Goal: Transaction & Acquisition: Purchase product/service

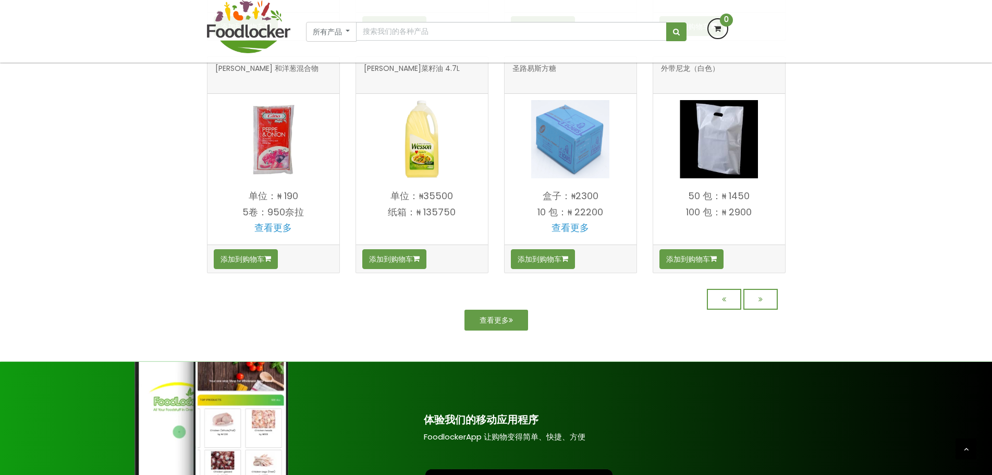
scroll to position [938, 0]
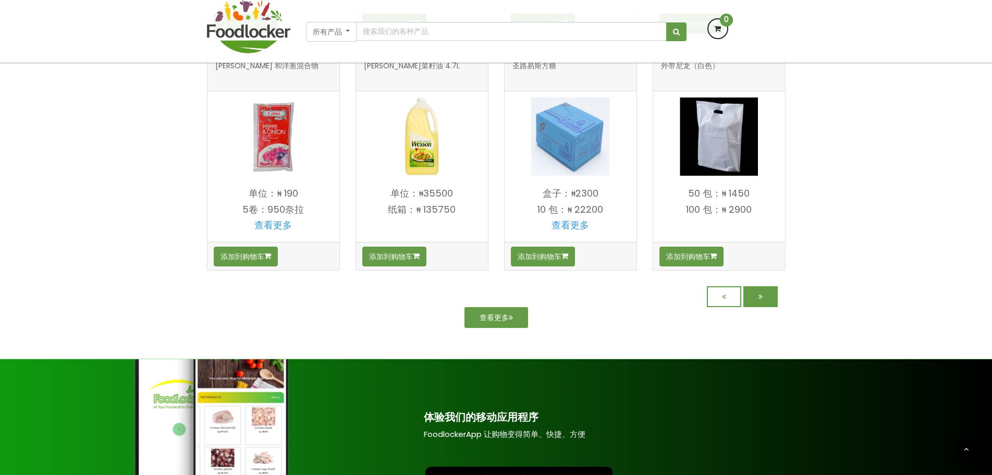
click at [755, 300] on link at bounding box center [760, 296] width 34 height 21
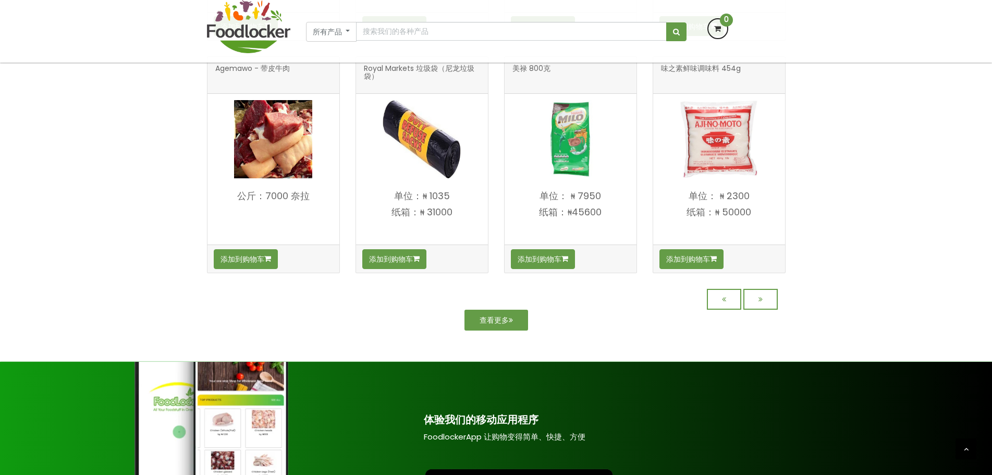
scroll to position [938, 0]
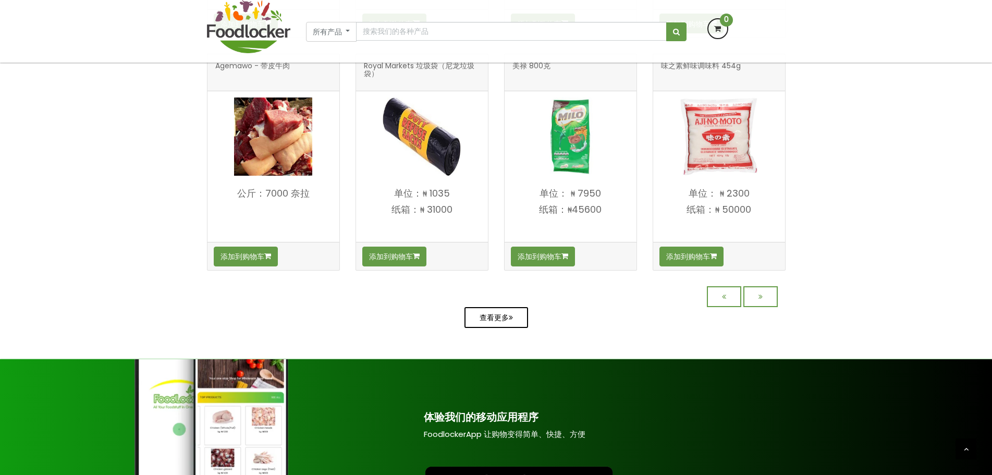
click at [509, 326] on link "查看更多" at bounding box center [497, 317] width 64 height 21
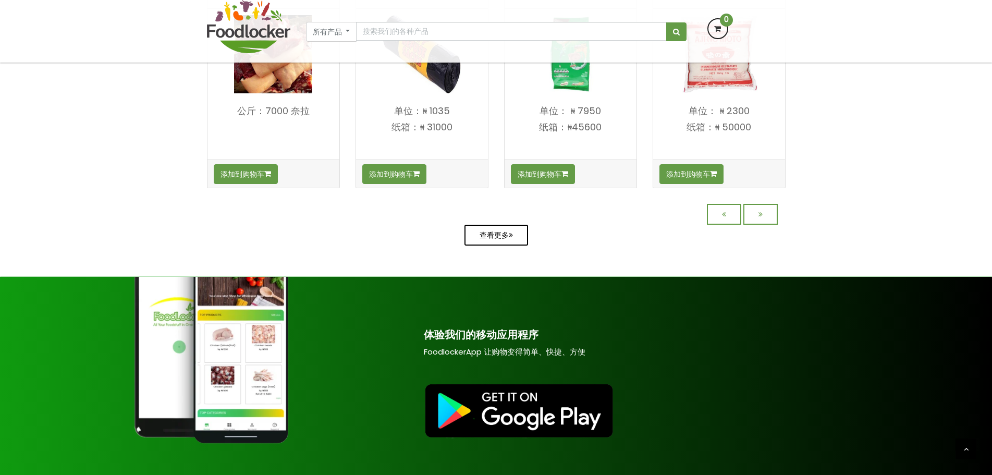
scroll to position [856, 0]
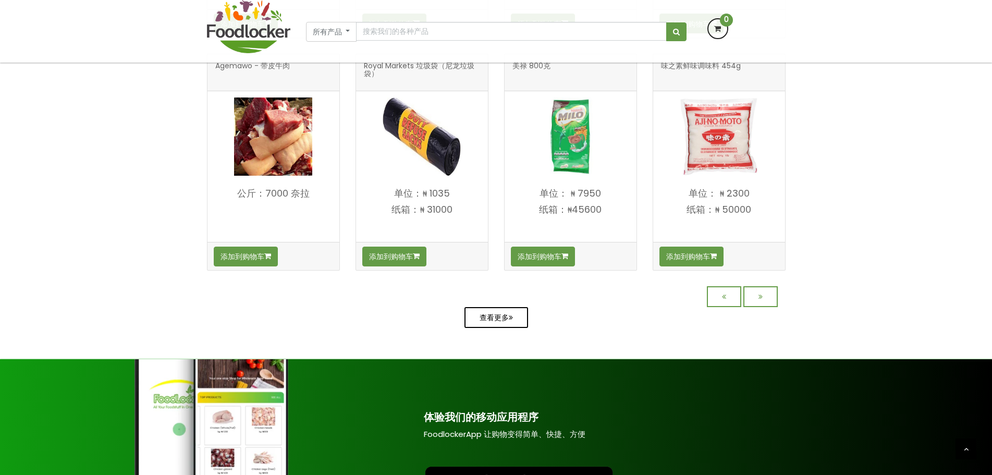
click at [514, 319] on link "查看更多" at bounding box center [497, 317] width 64 height 21
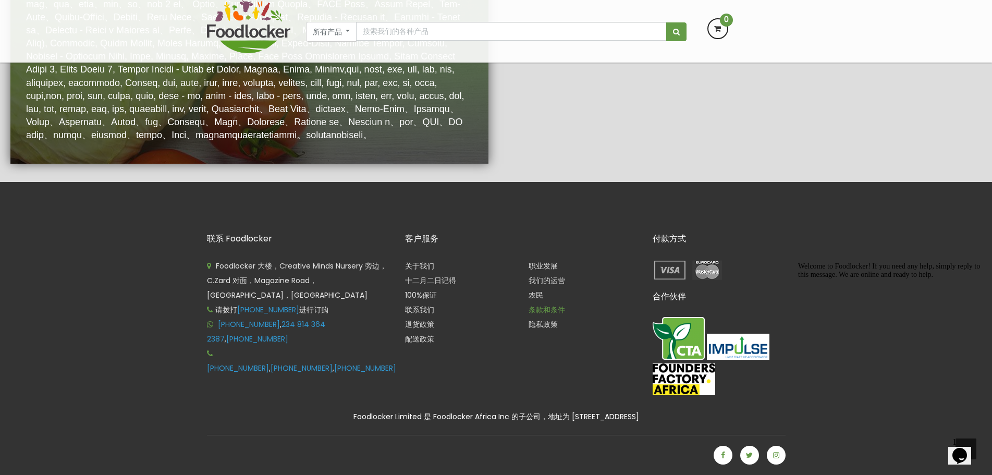
scroll to position [1914, 0]
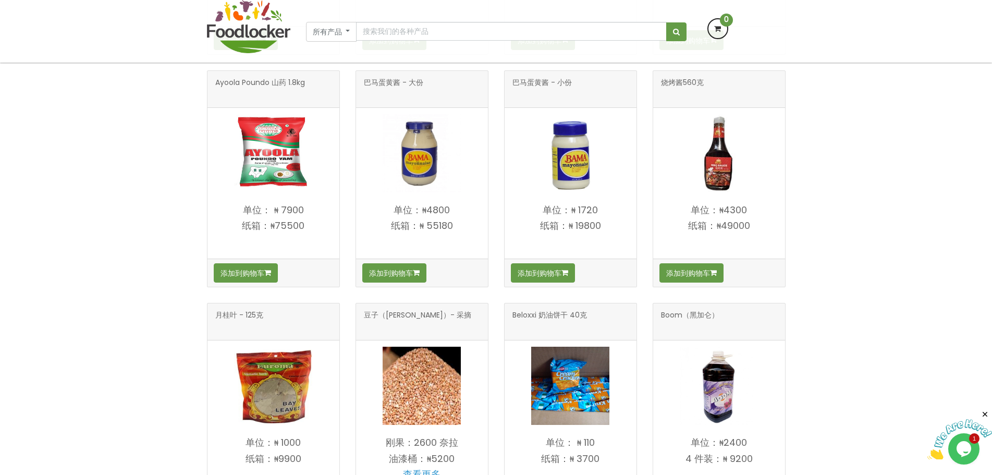
scroll to position [834, 0]
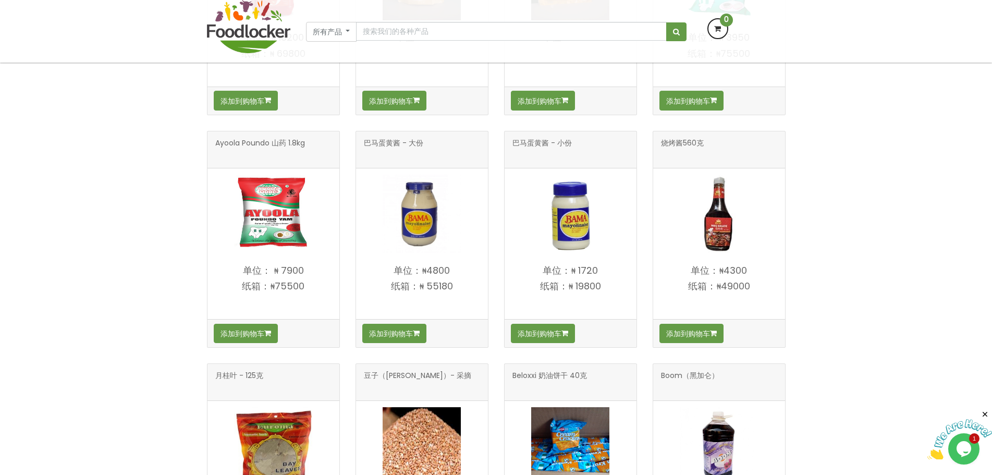
click at [706, 265] on font "单位：₦4300" at bounding box center [719, 270] width 56 height 13
click at [728, 228] on img at bounding box center [719, 214] width 78 height 78
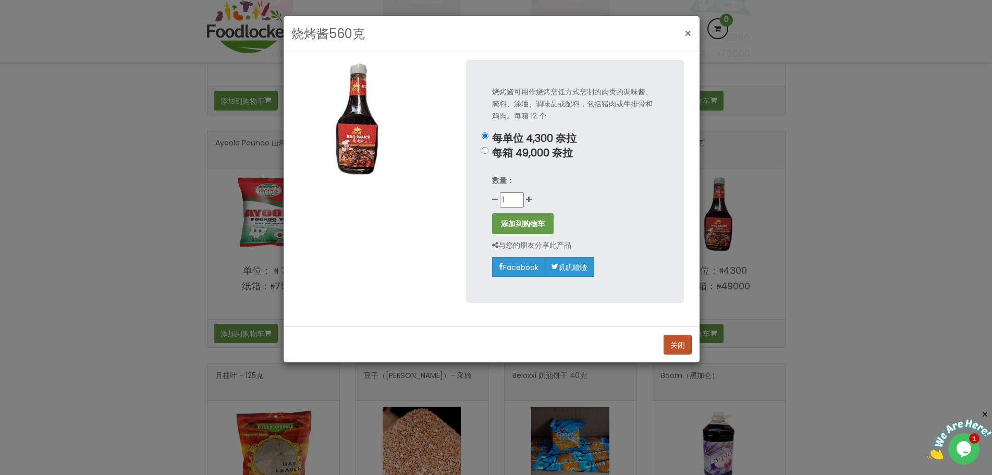
click at [685, 35] on font "×" at bounding box center [688, 33] width 7 height 15
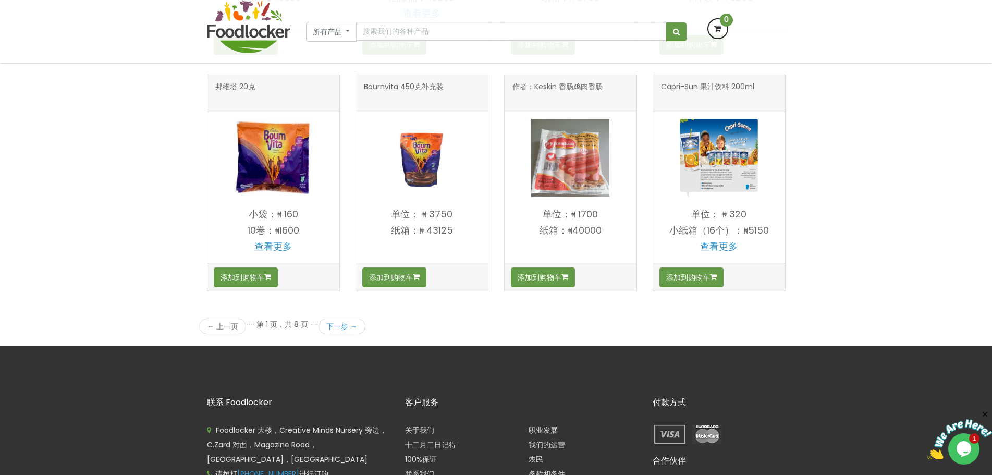
scroll to position [1408, 0]
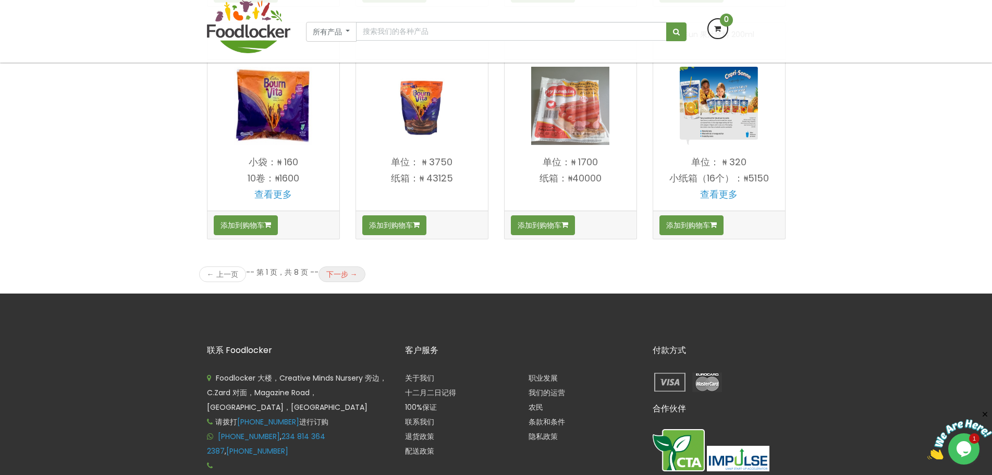
click at [347, 268] on link "下一步 →" at bounding box center [342, 274] width 47 height 16
click at [343, 271] on font "下一步 →" at bounding box center [341, 274] width 31 height 10
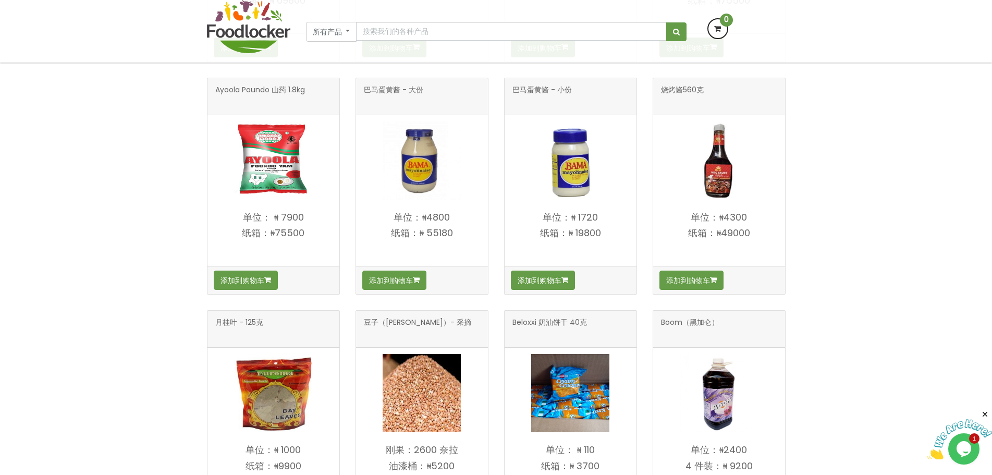
scroll to position [782, 0]
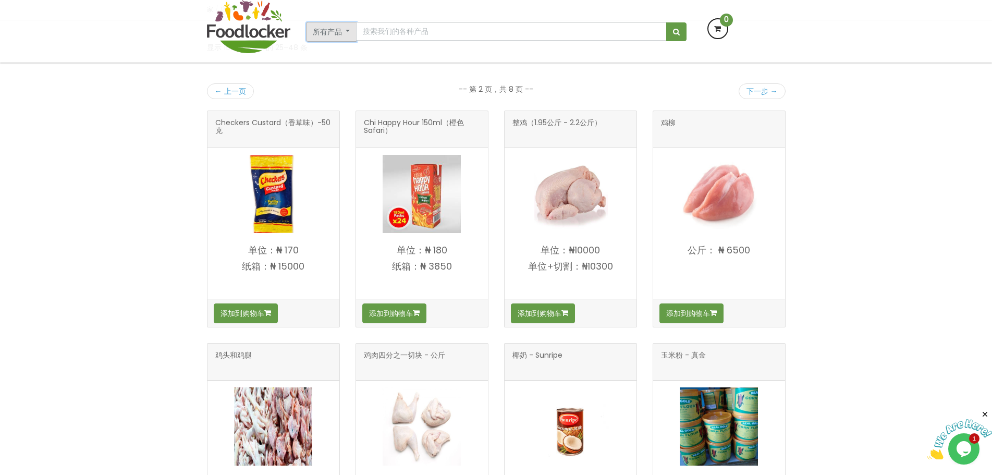
click at [340, 31] on font "所有产品" at bounding box center [327, 32] width 29 height 10
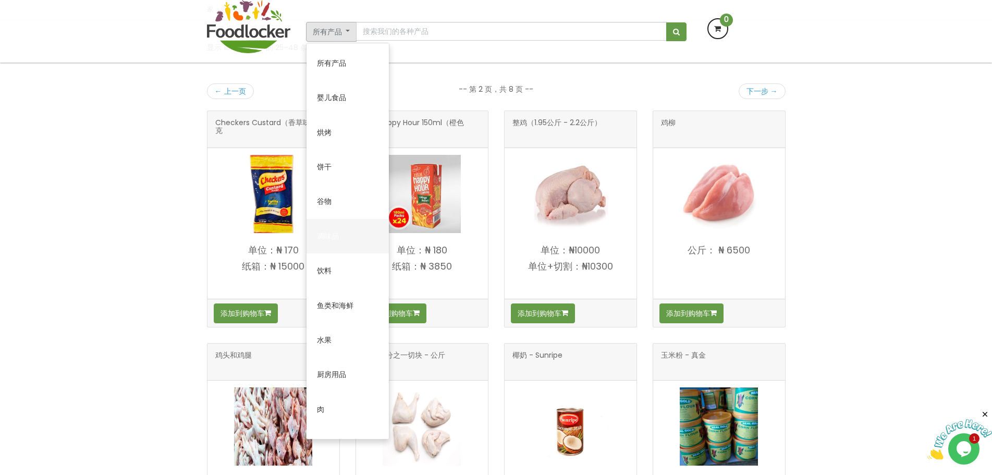
click at [316, 229] on link "调味品" at bounding box center [348, 236] width 82 height 34
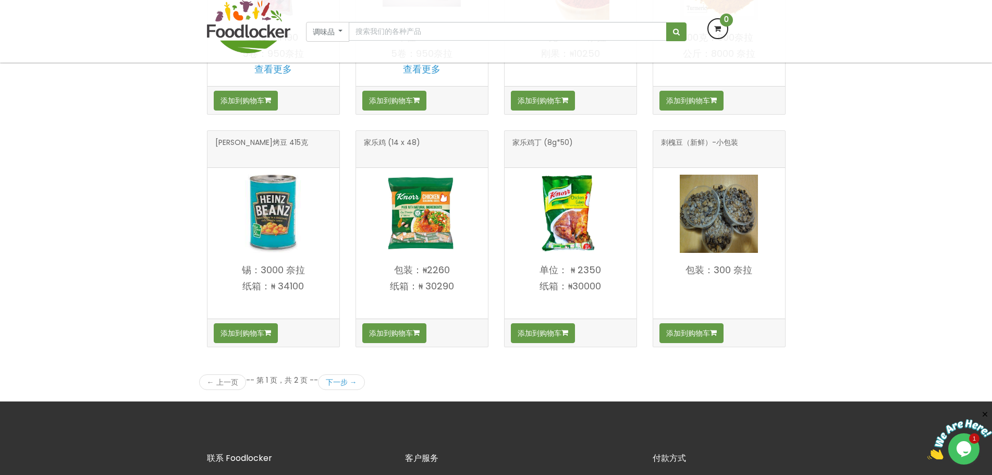
scroll to position [1303, 0]
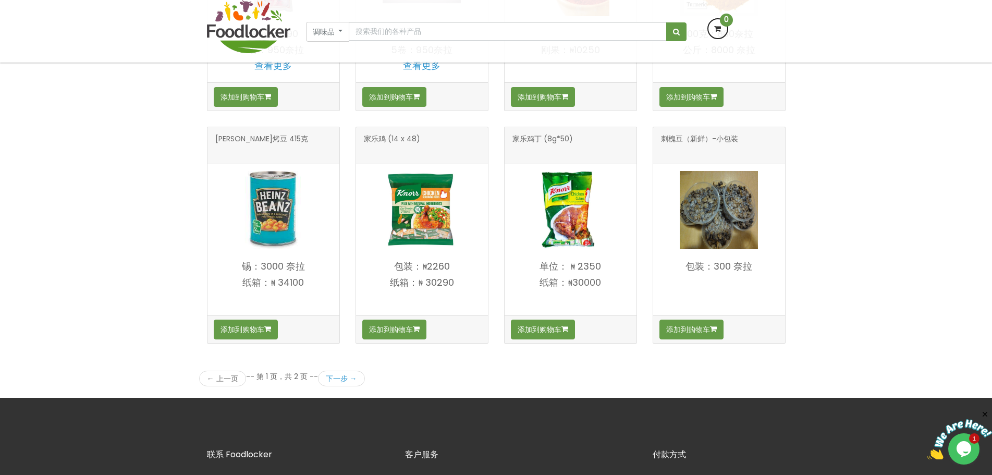
click at [329, 388] on div "← 上一页 -- 第 1 页，共 2 页 -- 下一步 →" at bounding box center [281, 378] width 181 height 39
click at [337, 376] on font "下一步 →" at bounding box center [341, 378] width 31 height 10
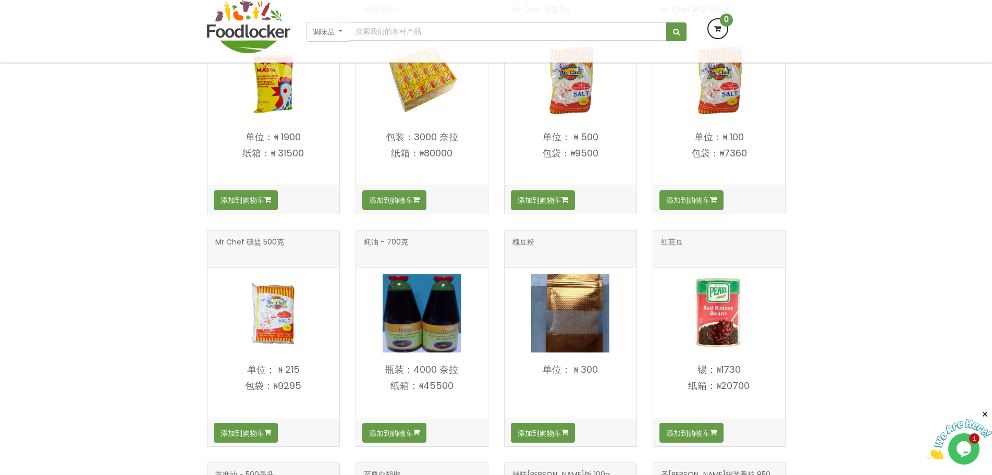
scroll to position [261, 0]
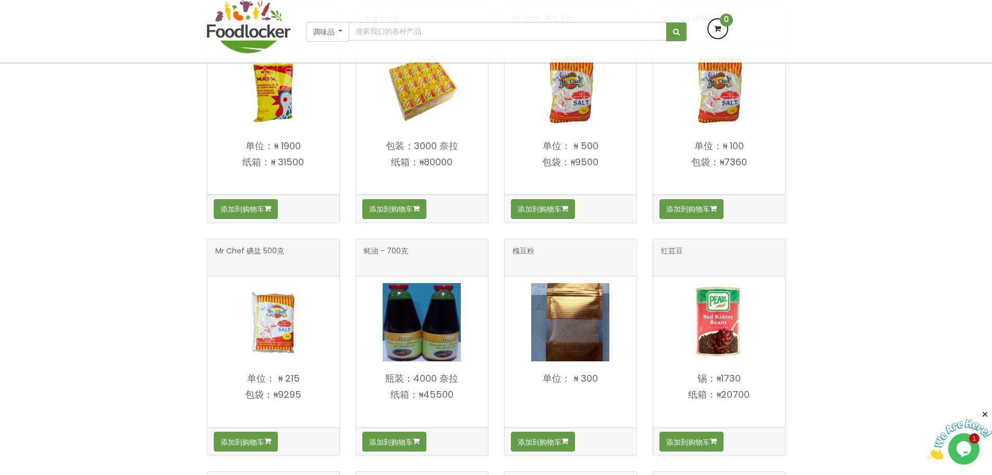
click at [430, 295] on img at bounding box center [422, 322] width 78 height 78
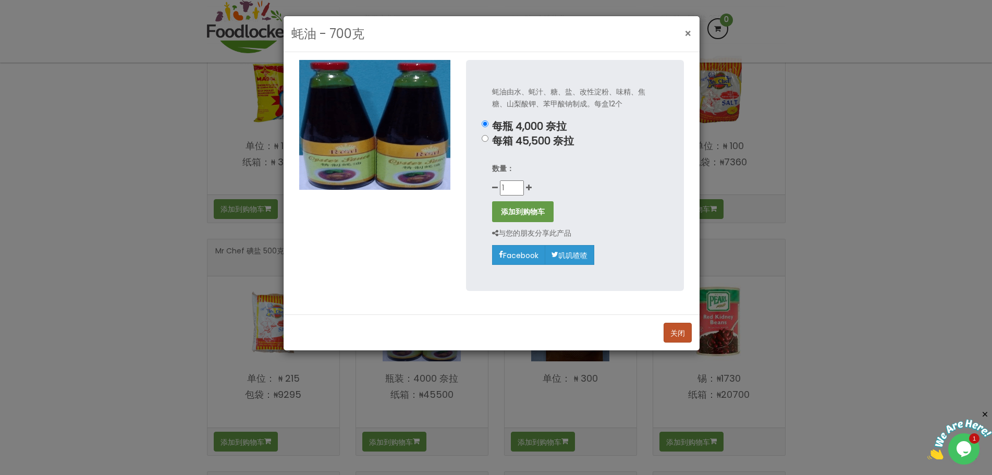
click at [685, 34] on font "×" at bounding box center [688, 33] width 7 height 15
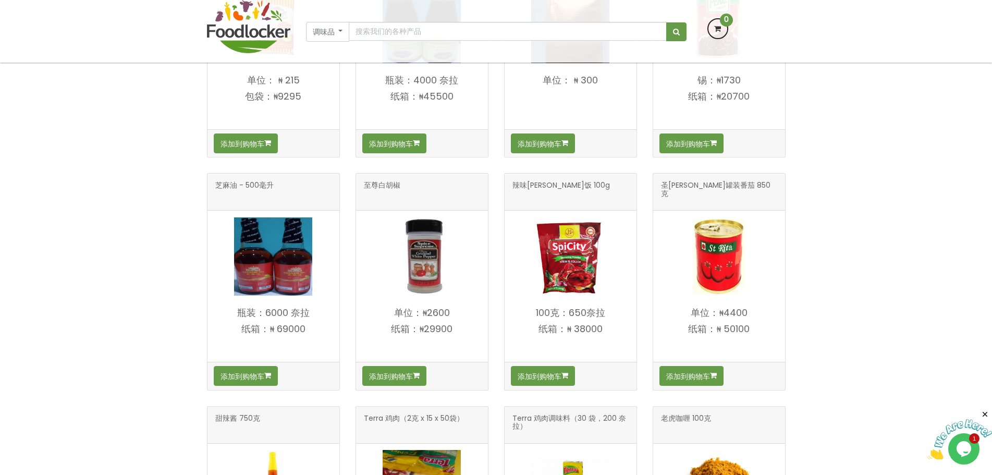
scroll to position [626, 0]
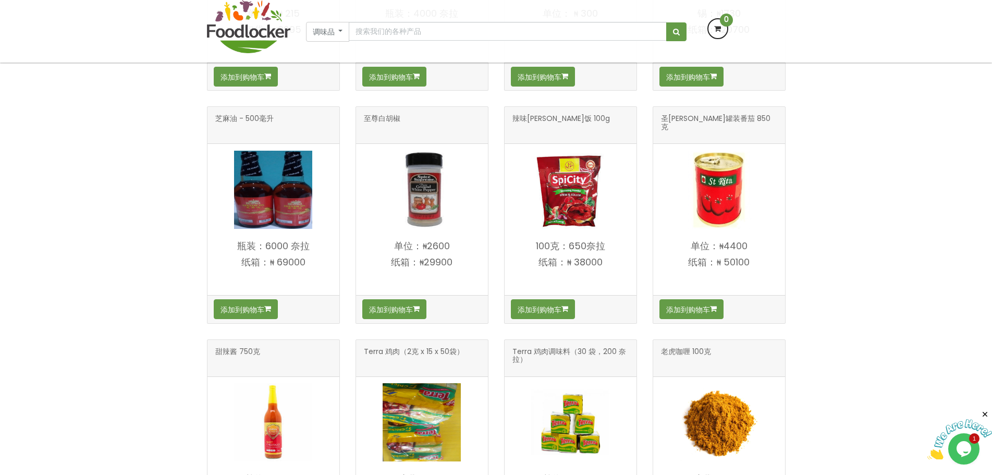
click at [308, 202] on img at bounding box center [273, 190] width 78 height 78
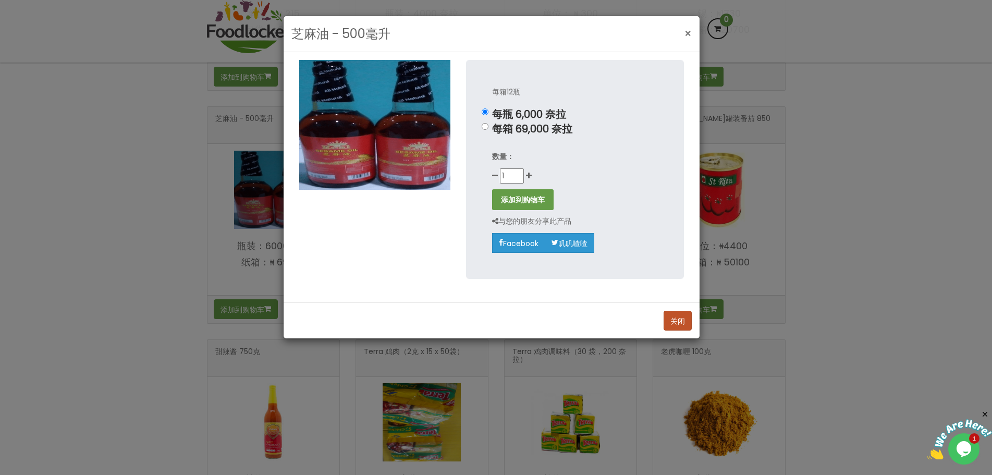
click at [684, 33] on button "×" at bounding box center [688, 33] width 18 height 21
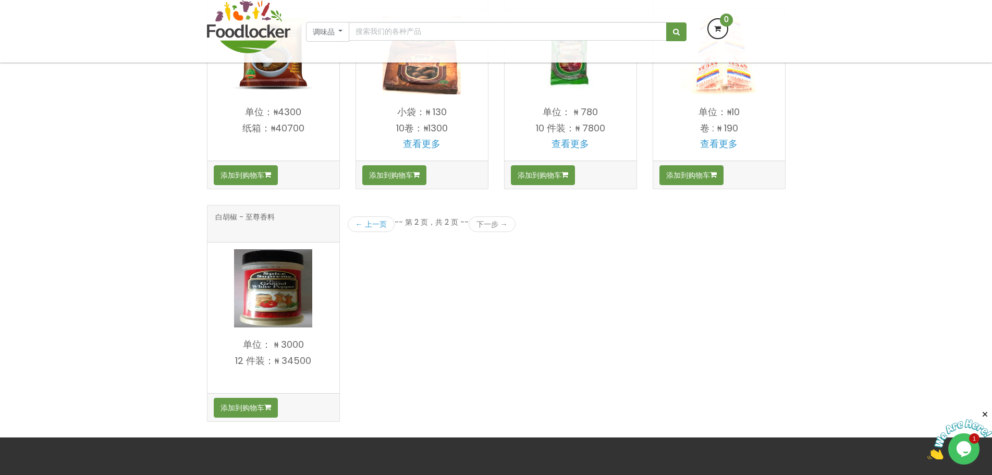
scroll to position [1303, 0]
